Goal: Information Seeking & Learning: Learn about a topic

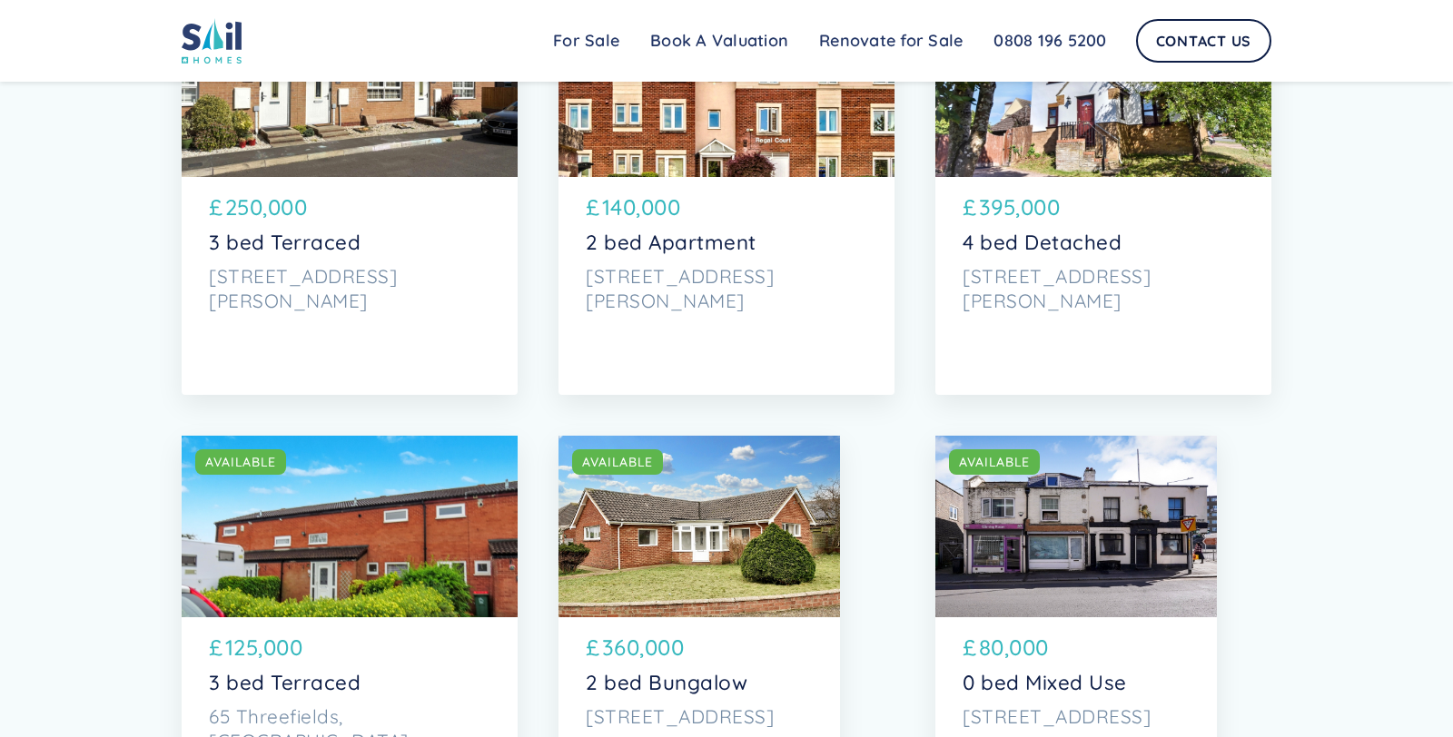
scroll to position [747, 0]
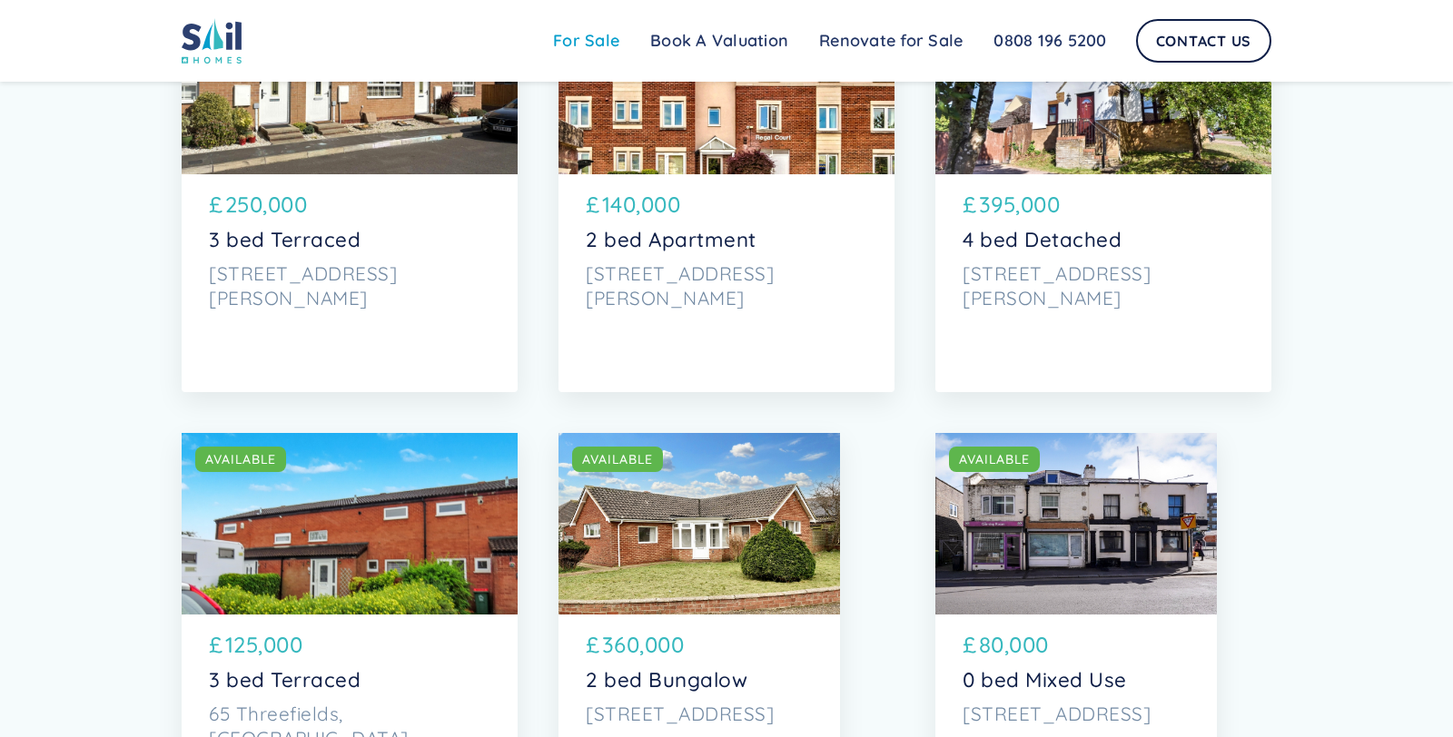
click at [576, 39] on link "For Sale" at bounding box center [586, 41] width 97 height 36
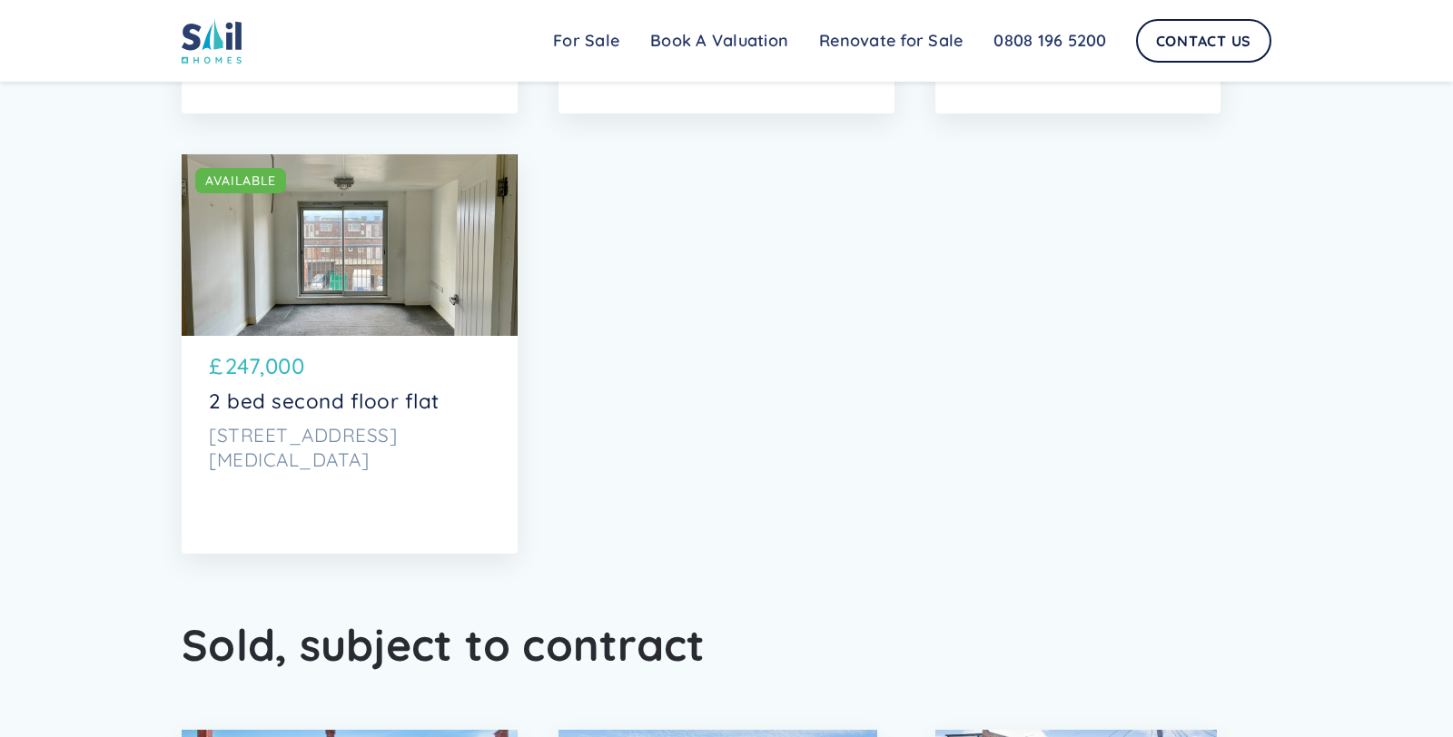
scroll to position [7635, 0]
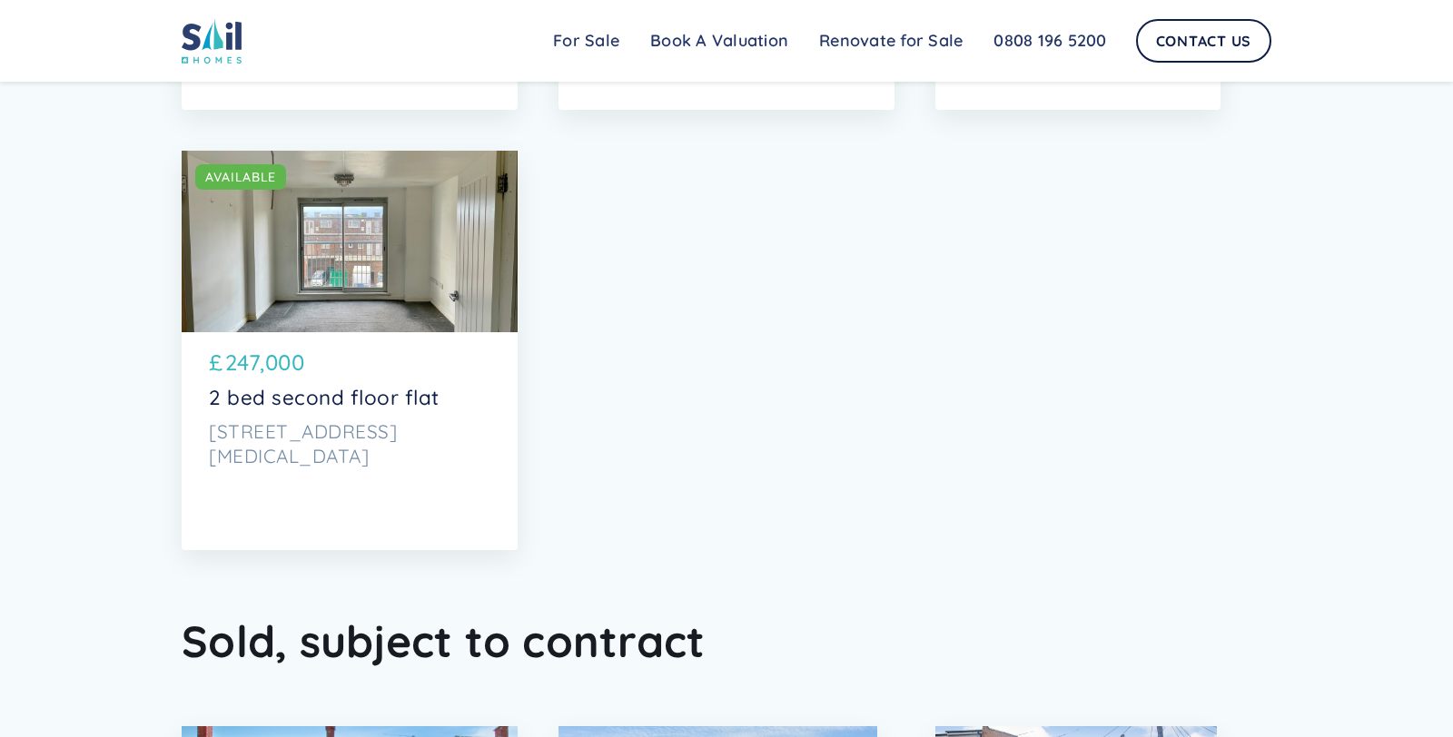
click at [319, 238] on div "SOLD AVAILABLE" at bounding box center [350, 242] width 336 height 182
